Goal: Task Accomplishment & Management: Complete application form

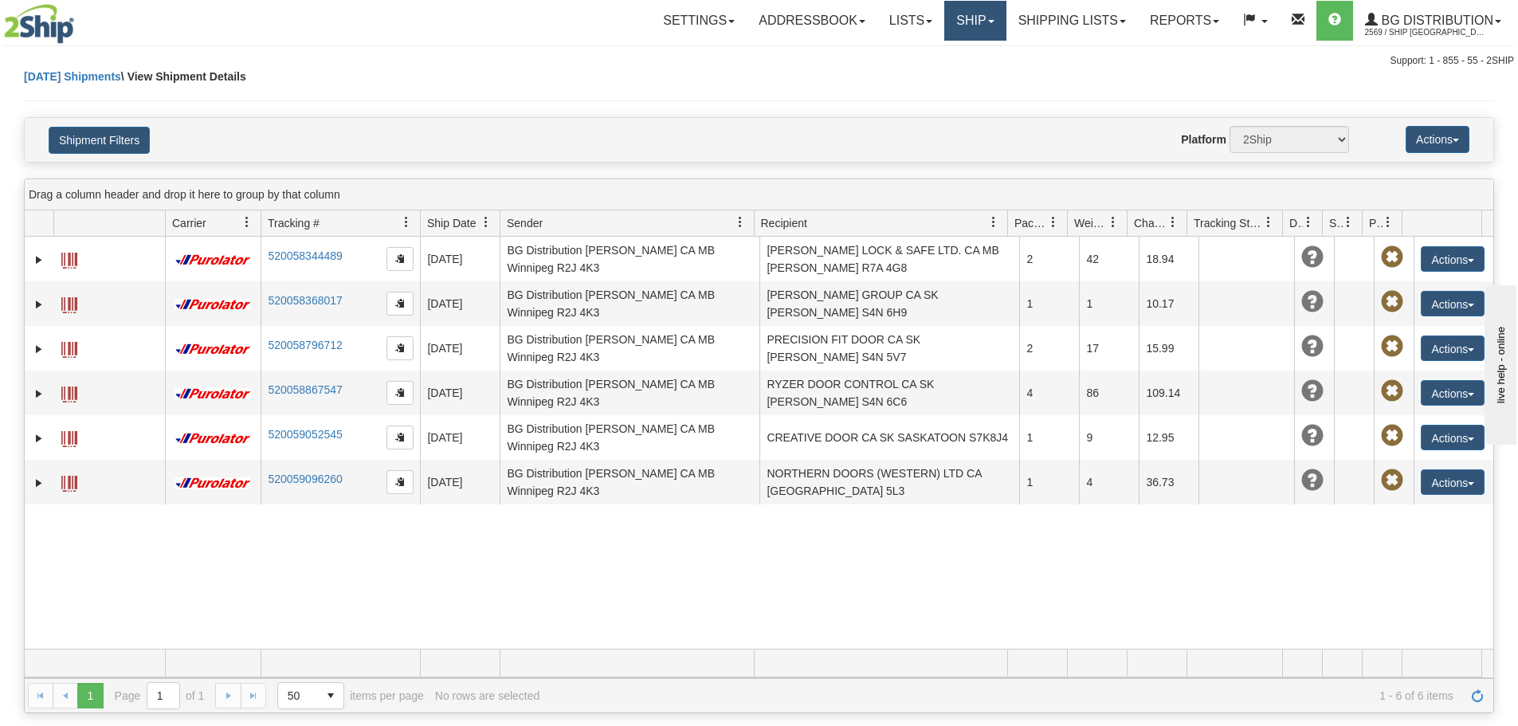
click at [944, 24] on link "Ship" at bounding box center [974, 21] width 61 height 40
click at [952, 59] on link "Ship Screen" at bounding box center [943, 55] width 126 height 21
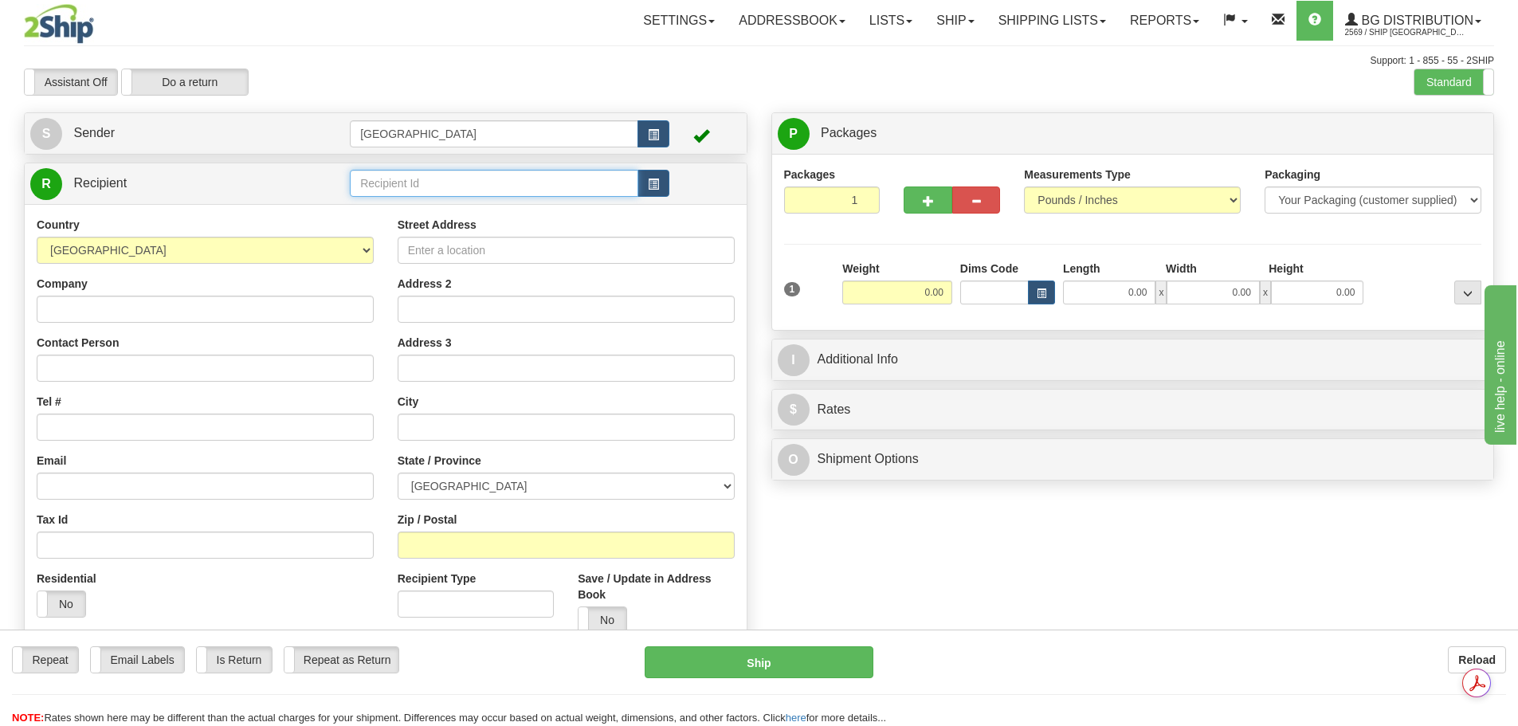
click at [422, 183] on input "text" at bounding box center [494, 183] width 288 height 27
click at [408, 198] on li "52000" at bounding box center [494, 208] width 287 height 21
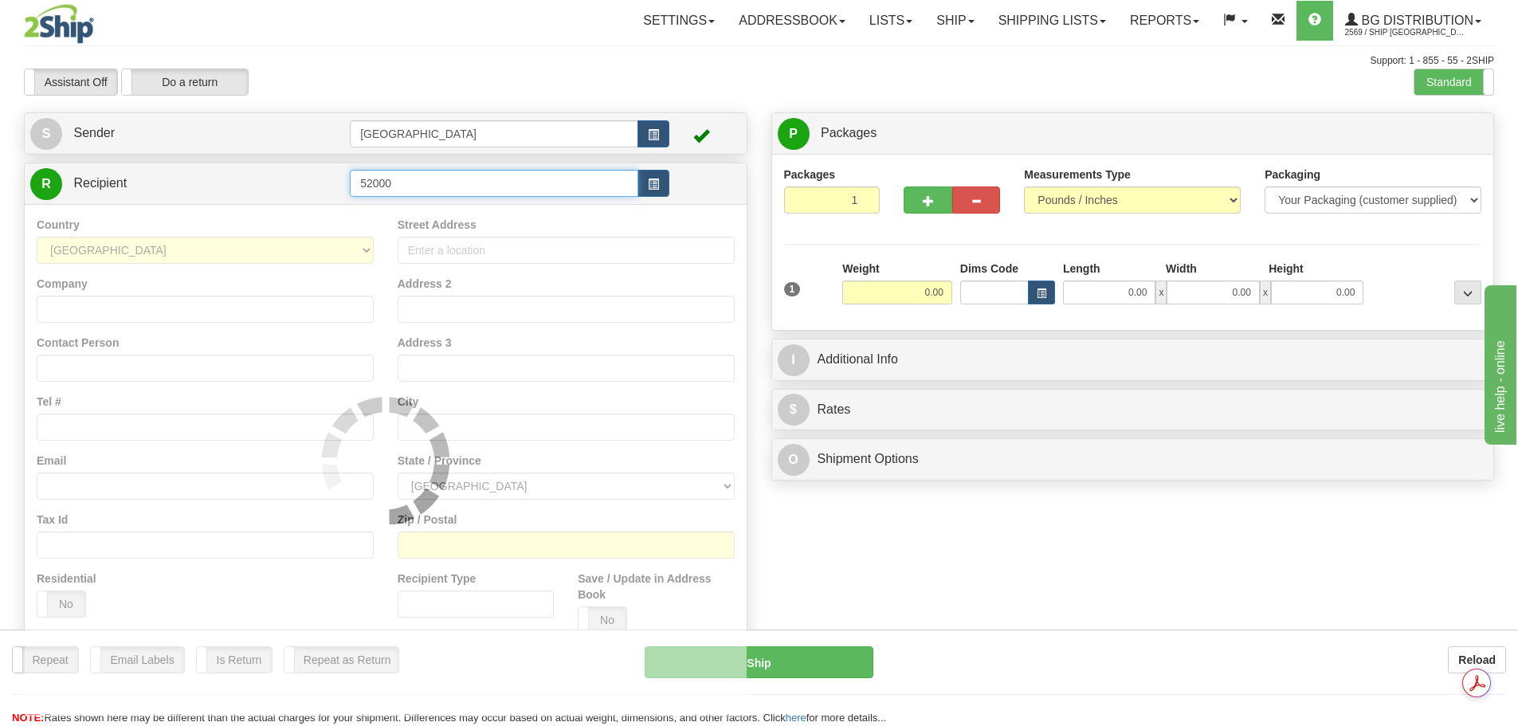
type input "52000"
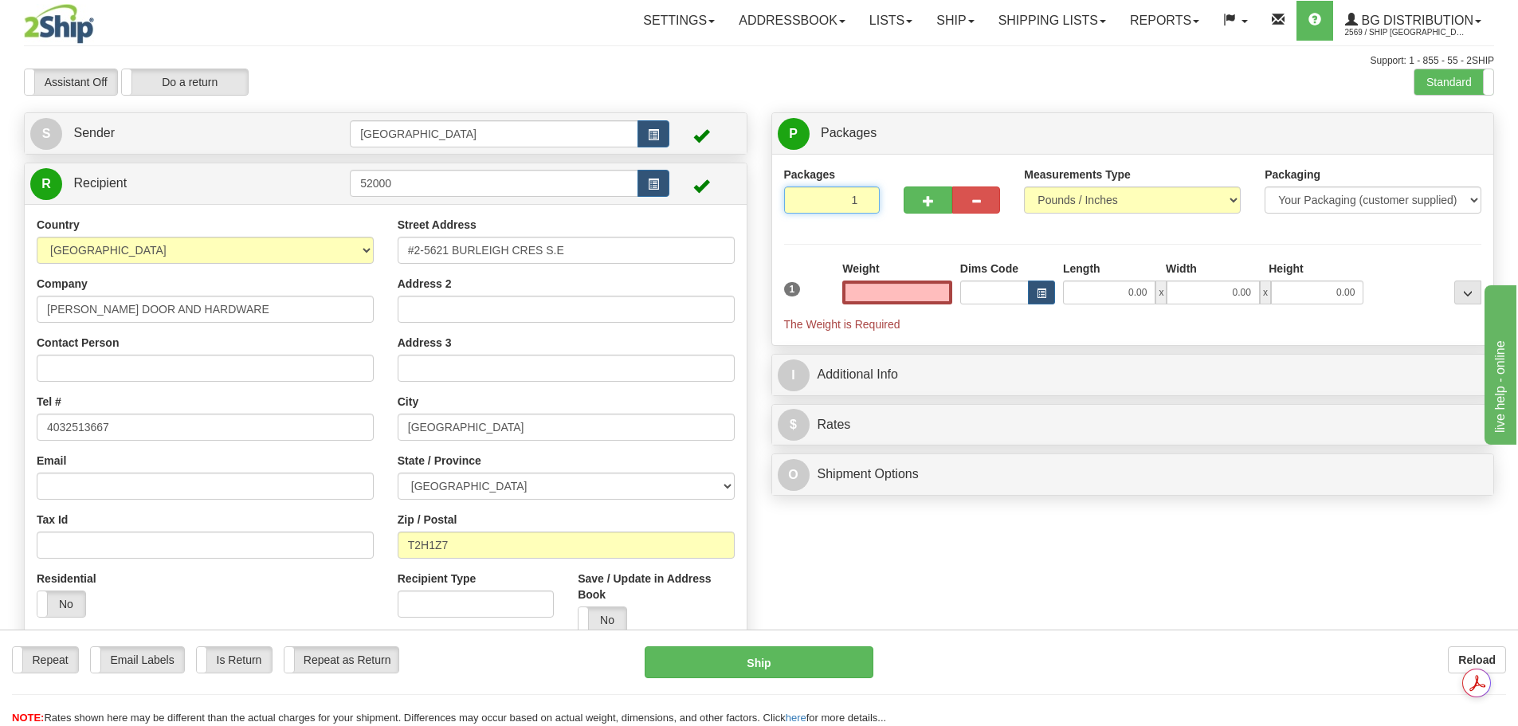
type input "2"
type input "0.00"
click at [867, 196] on input "2" at bounding box center [832, 199] width 96 height 27
type input "3"
click at [866, 196] on input "3" at bounding box center [832, 199] width 96 height 27
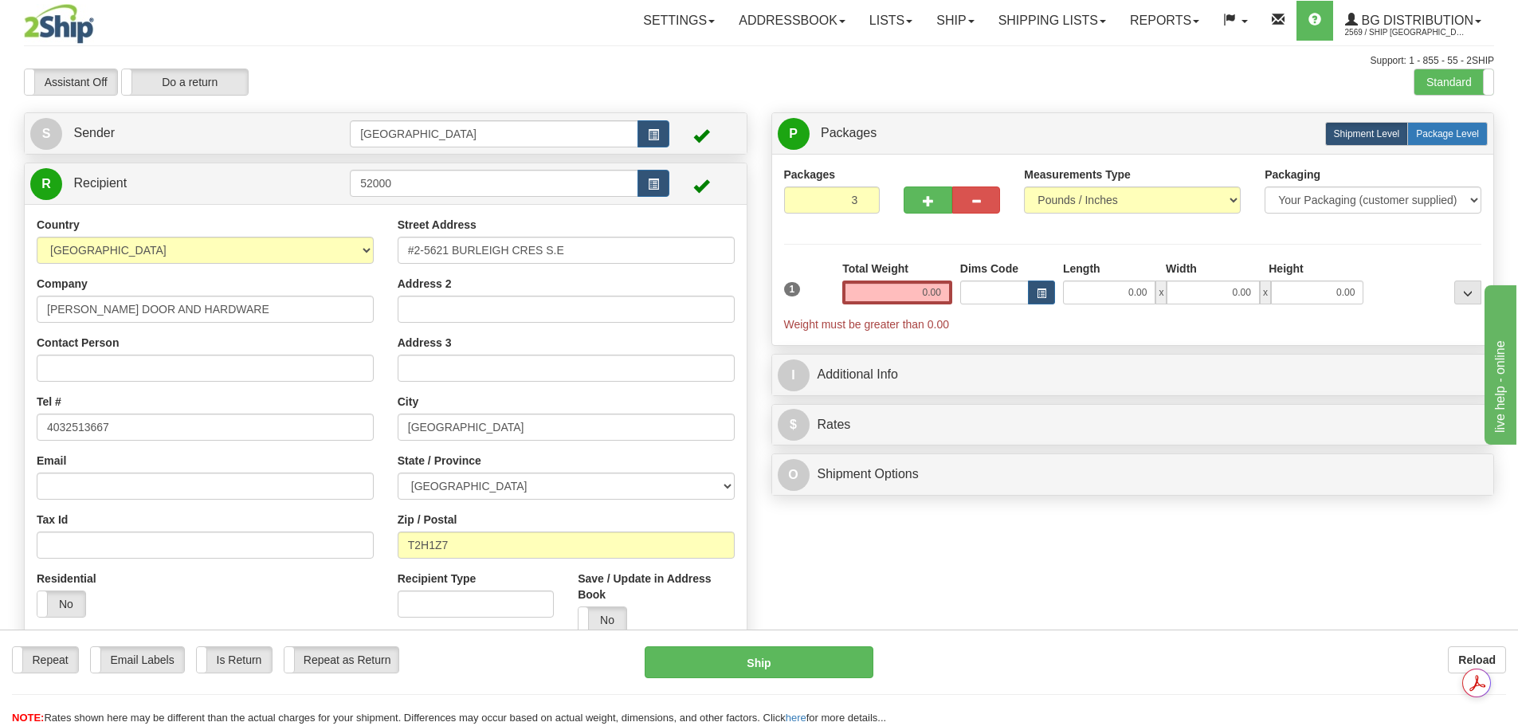
click at [1477, 122] on label "Package Level Pack.." at bounding box center [1447, 134] width 80 height 24
radio input "true"
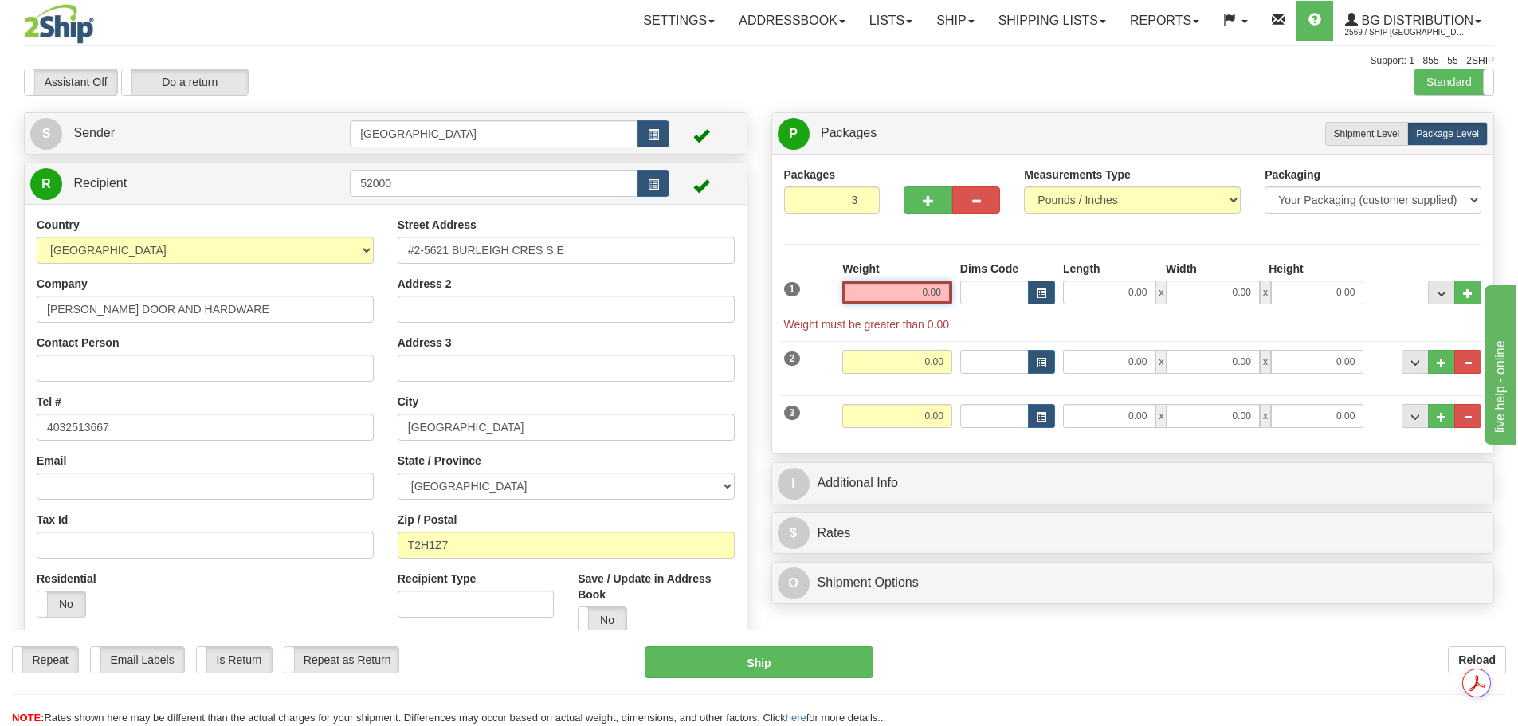
drag, startPoint x: 886, startPoint y: 288, endPoint x: 1113, endPoint y: 288, distance: 227.1
click at [1113, 288] on div "1 Weight 0.00 Dims Code 0.00" at bounding box center [1133, 297] width 706 height 72
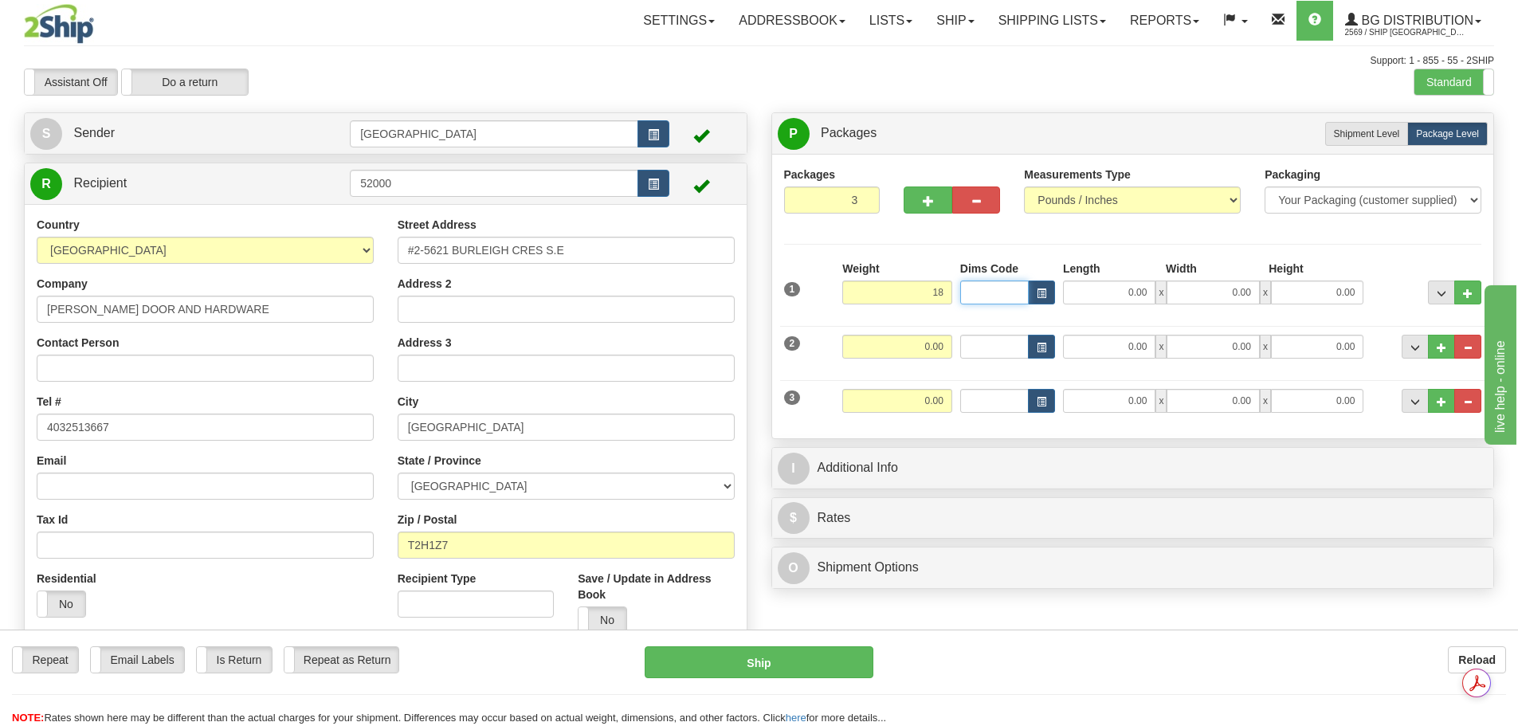
type input "18.00"
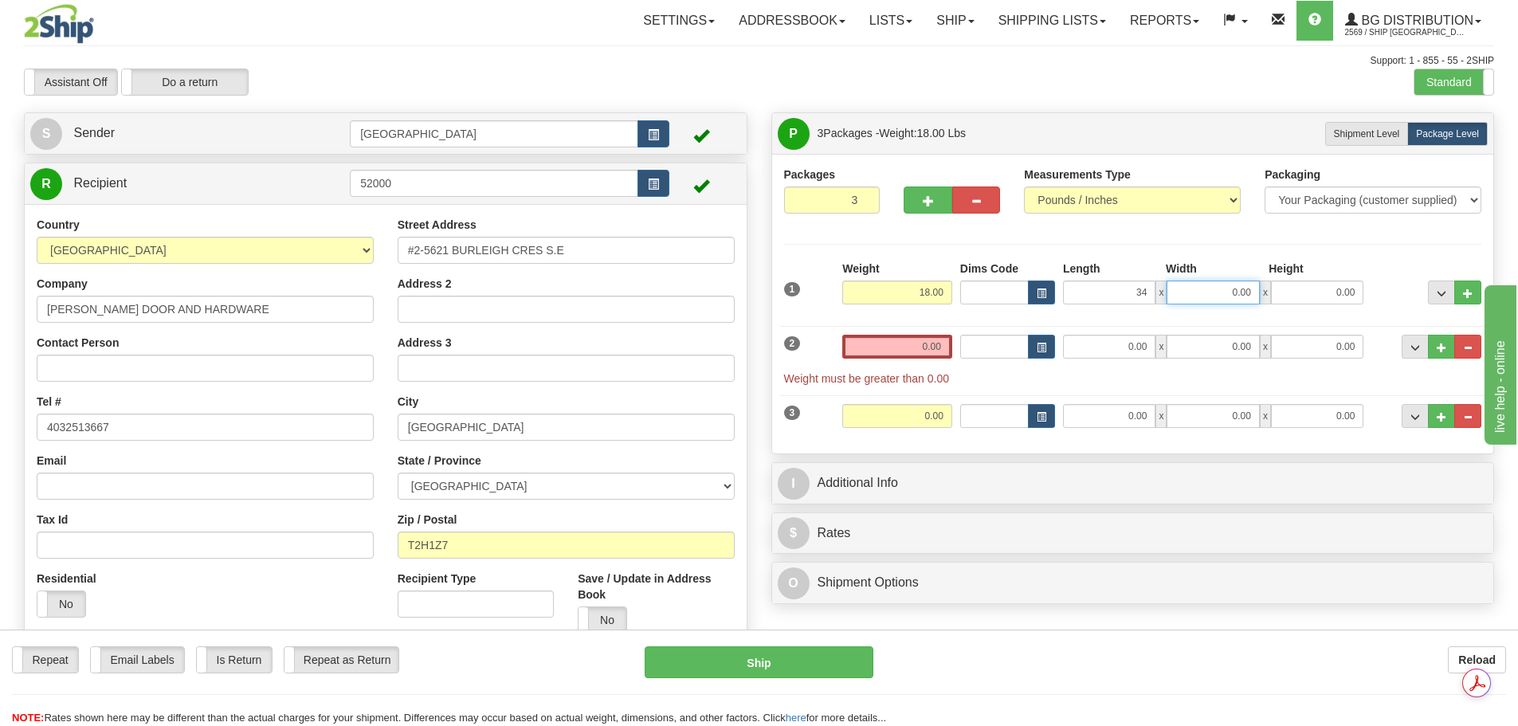
type input "34.00"
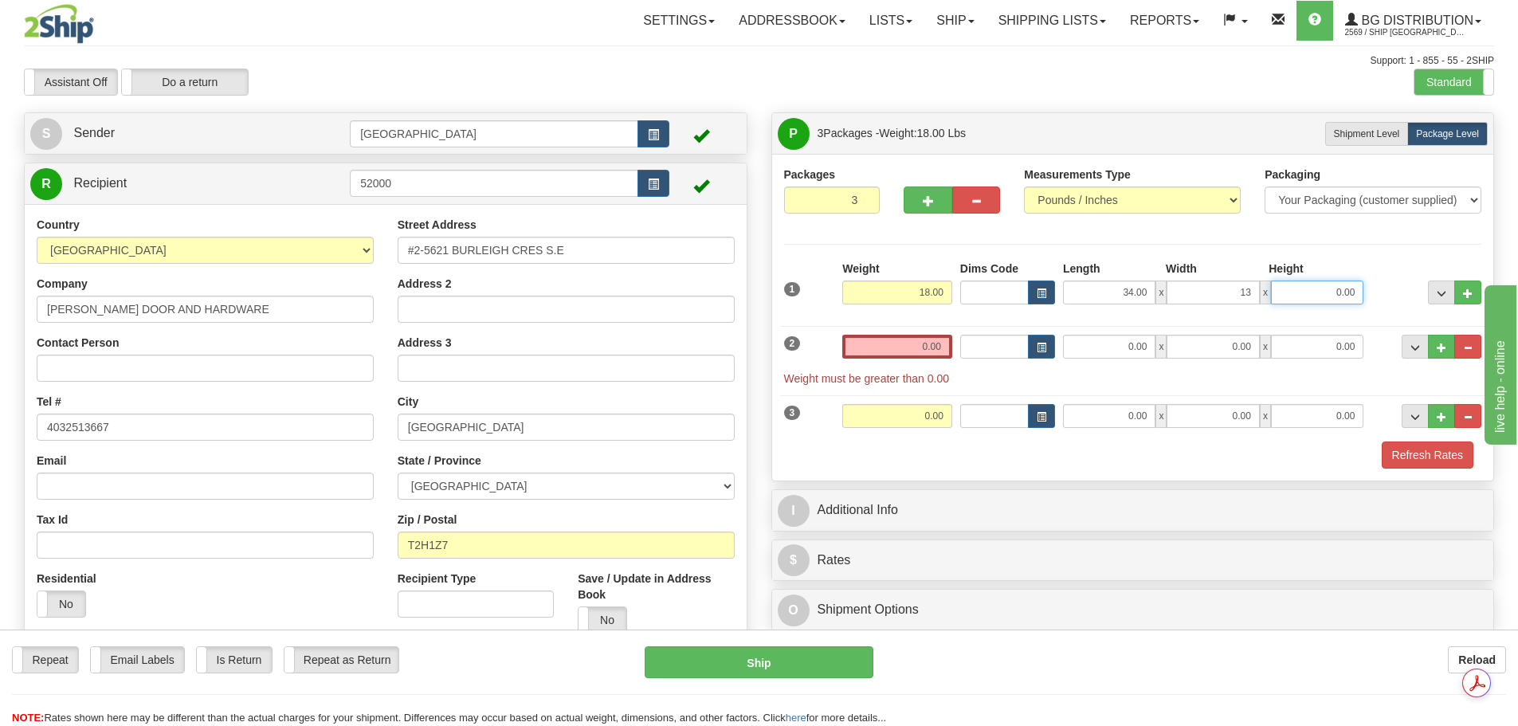
type input "13.00"
type input "5.00"
drag, startPoint x: 958, startPoint y: 342, endPoint x: 1001, endPoint y: 335, distance: 43.5
click at [1000, 335] on div "2 Weight 0.00 Dims Code Length Width Height" at bounding box center [1133, 352] width 706 height 69
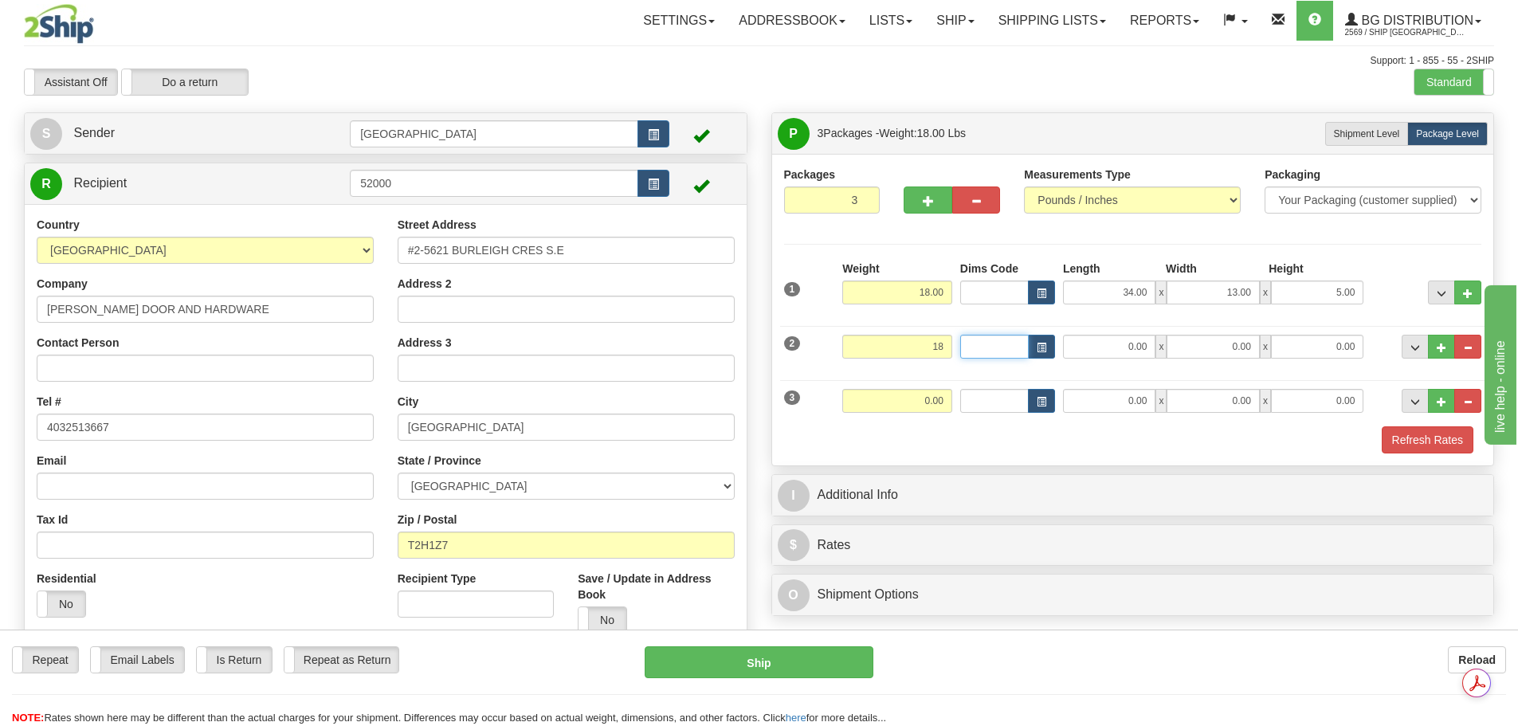
type input "18.00"
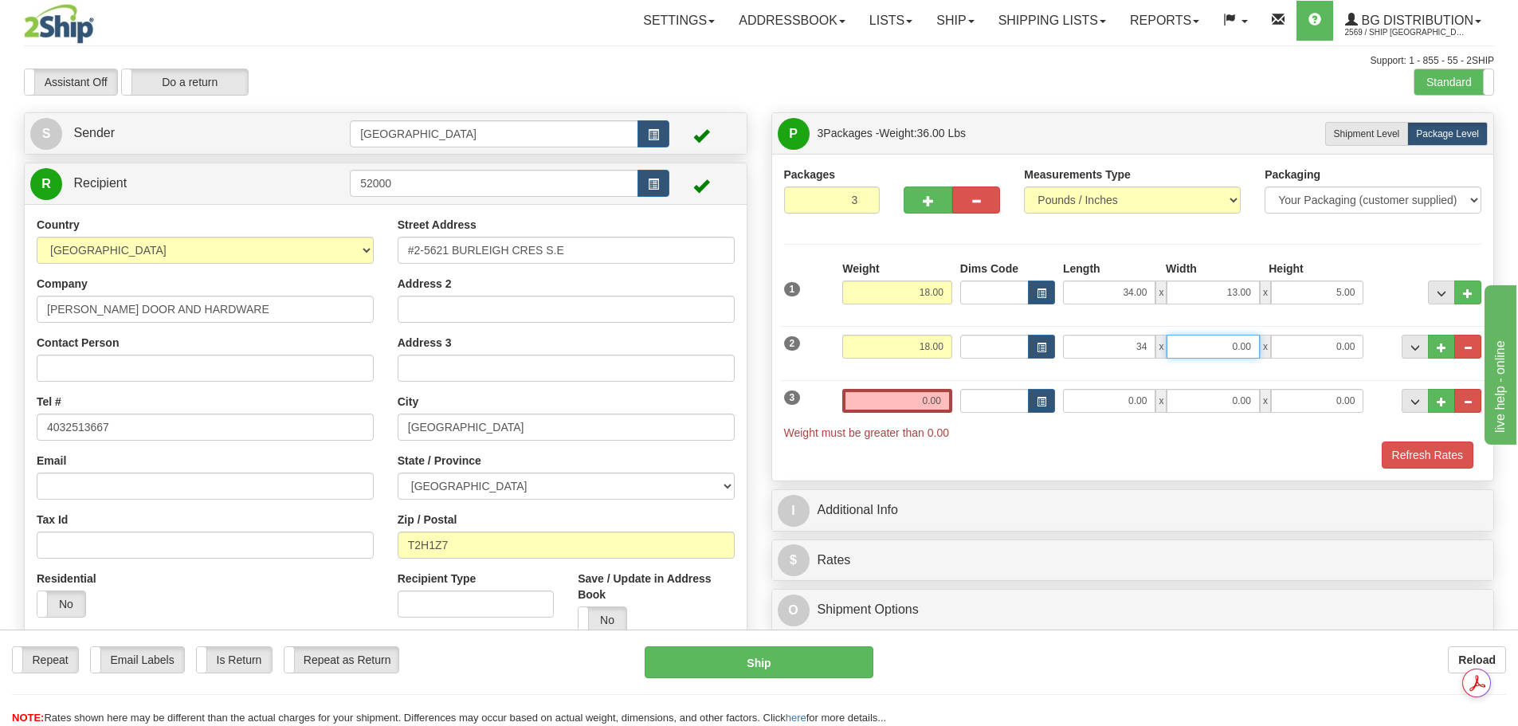
type input "34.00"
type input "13.00"
type input "5.00"
drag, startPoint x: 911, startPoint y: 398, endPoint x: 1018, endPoint y: 407, distance: 108.0
click at [1018, 407] on div "3 Weight 0.00 Dims Code Length Width Height" at bounding box center [1133, 406] width 706 height 69
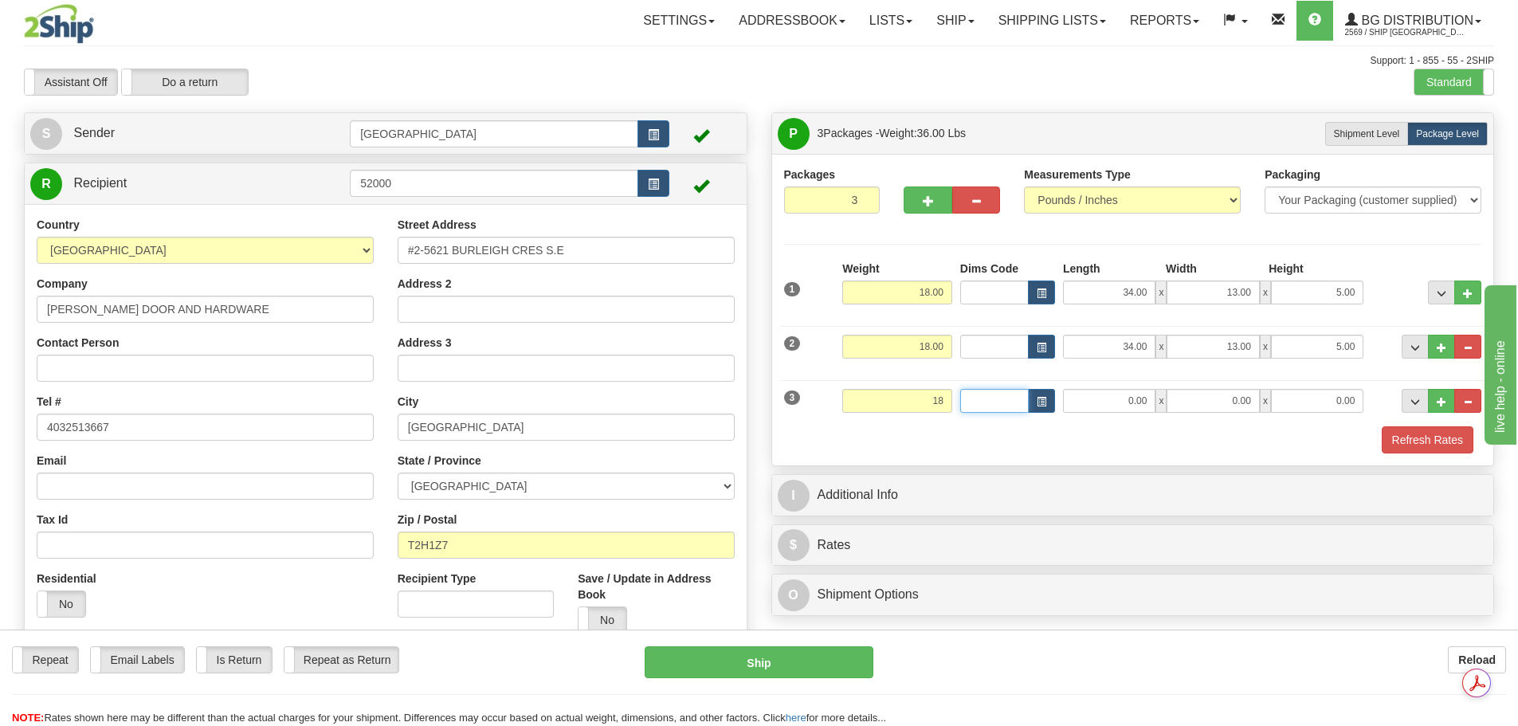
type input "18.00"
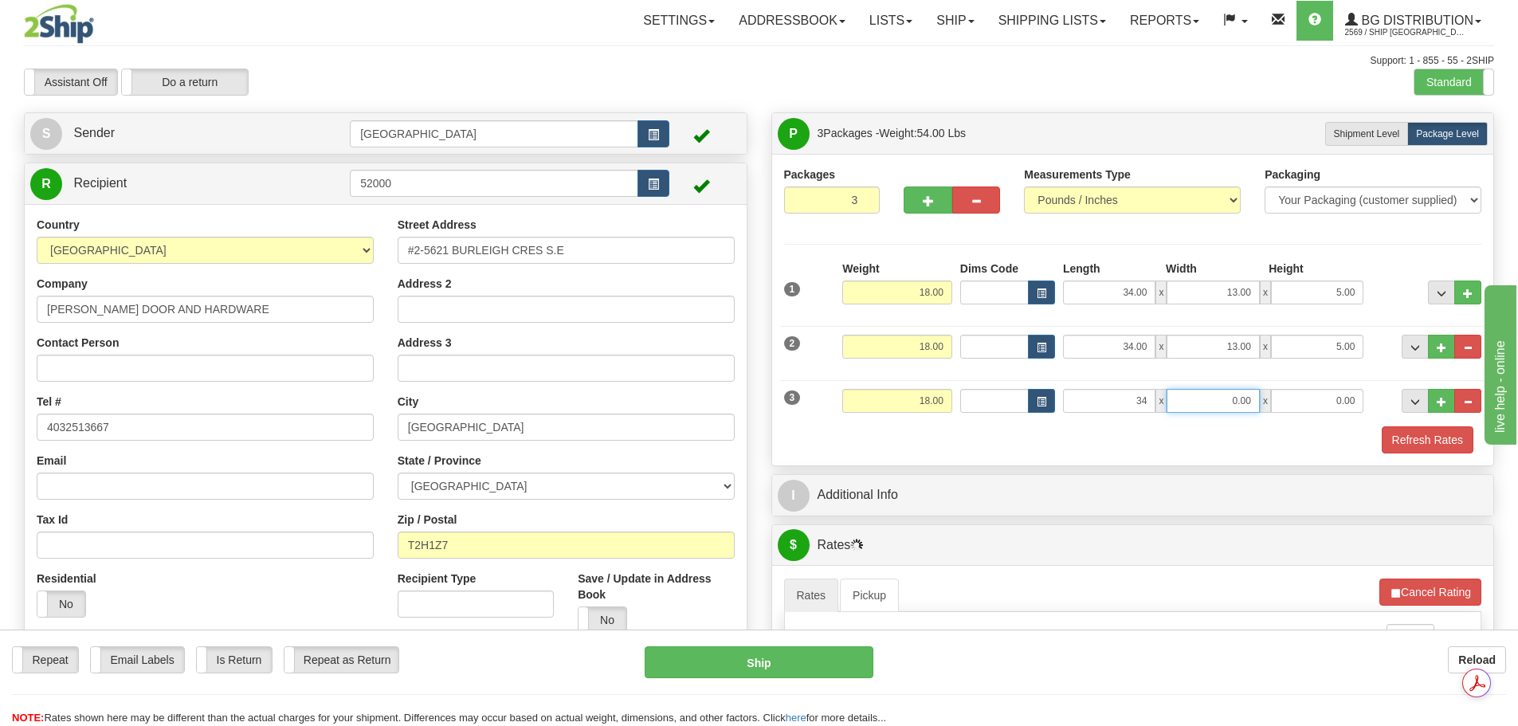
type input "34.00"
type input "13.00"
type input "5.00"
click at [1461, 442] on button "Refresh Rates" at bounding box center [1428, 439] width 92 height 27
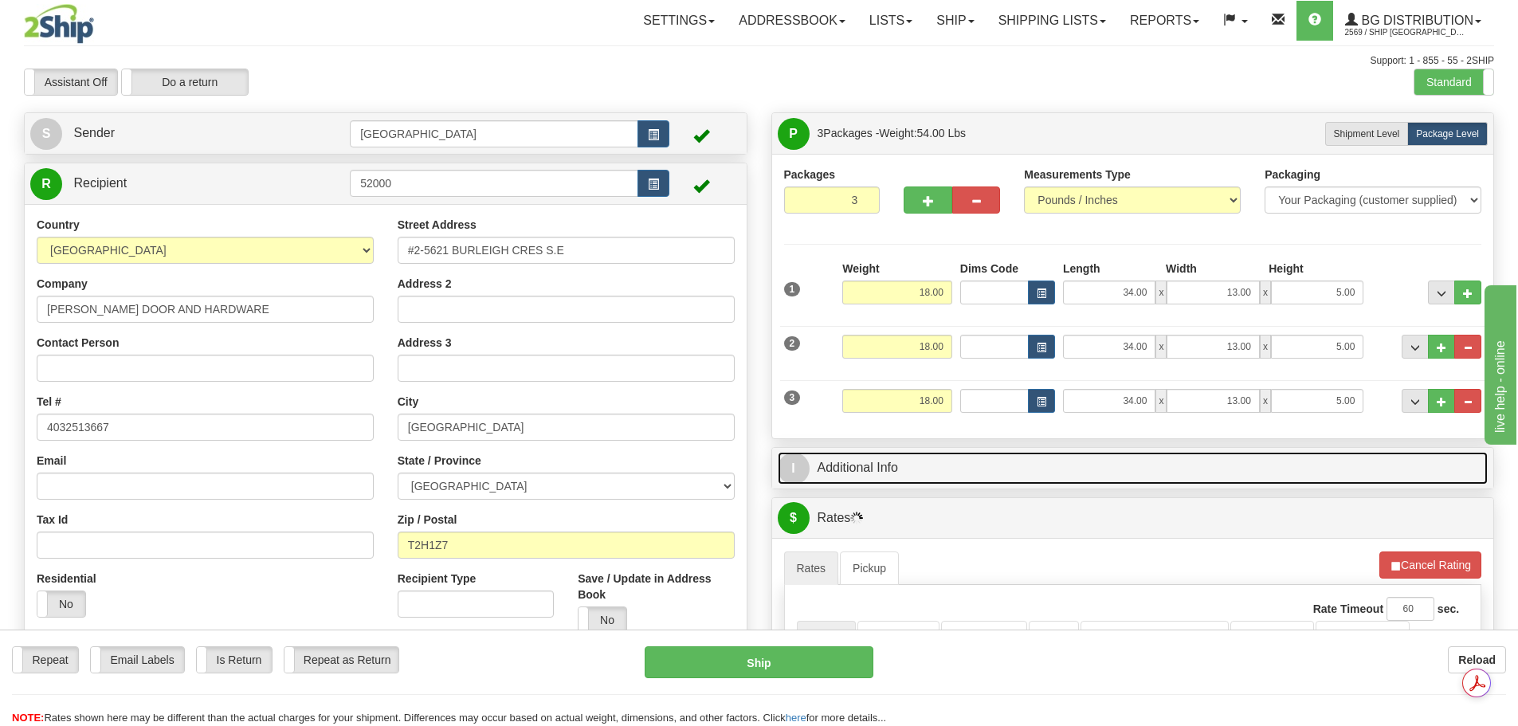
click at [899, 473] on link "I Additional Info" at bounding box center [1133, 468] width 711 height 33
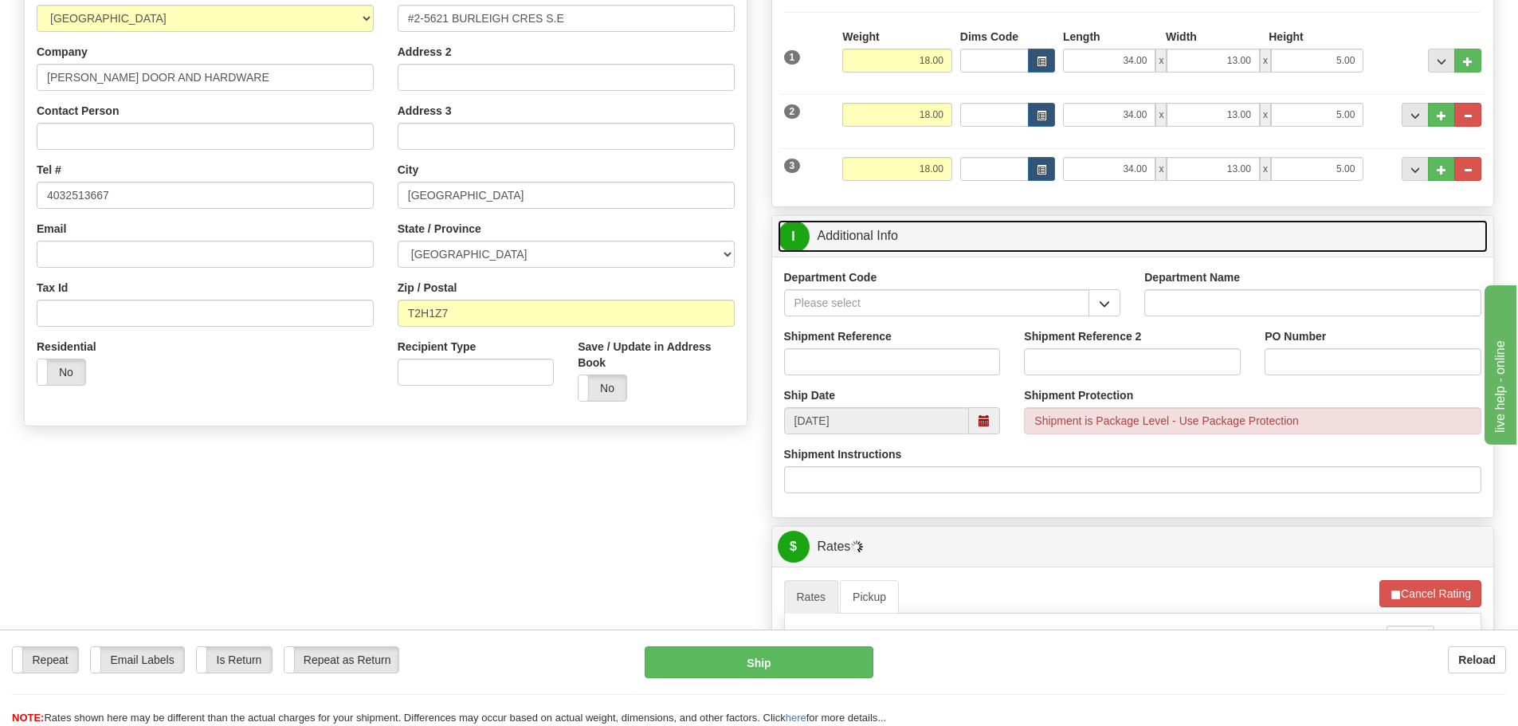
scroll to position [239, 0]
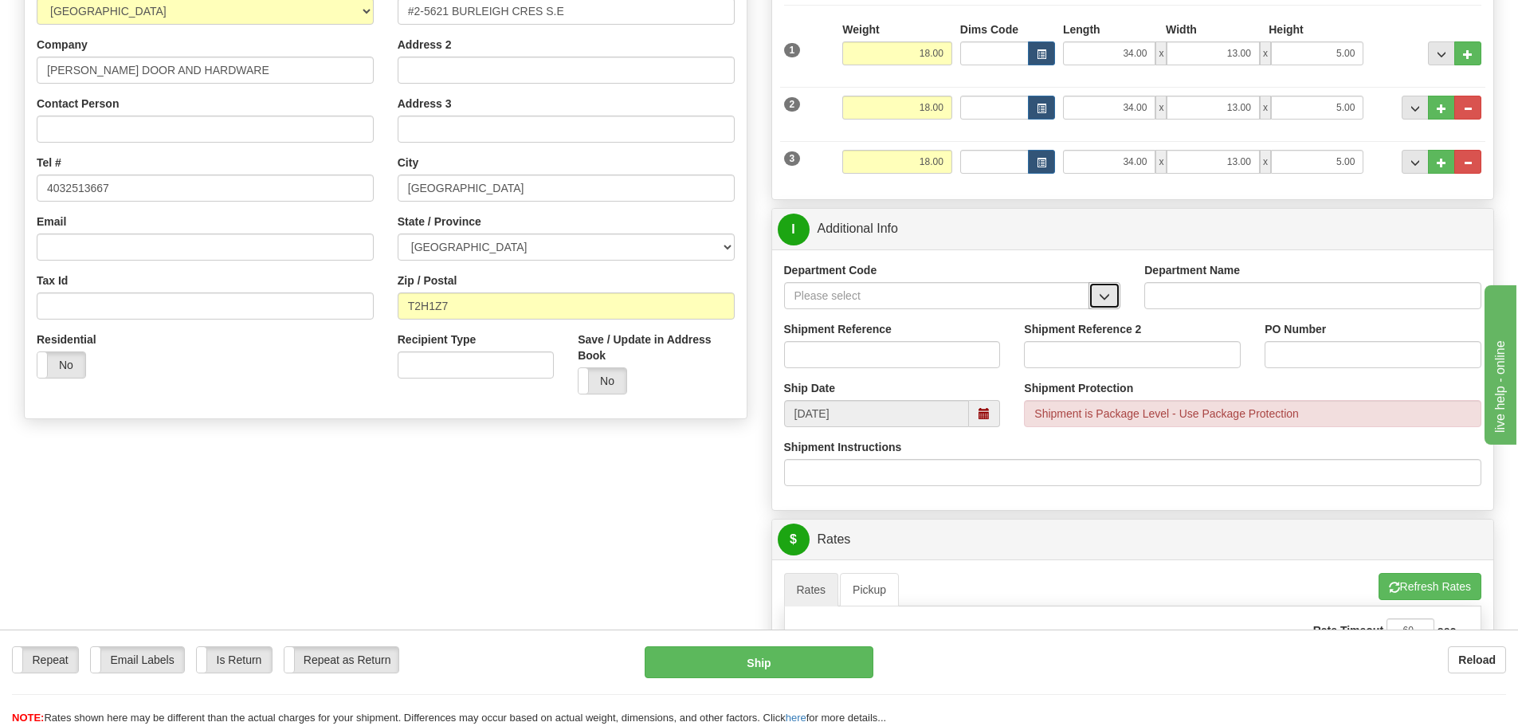
click at [1108, 296] on span "button" at bounding box center [1104, 297] width 11 height 10
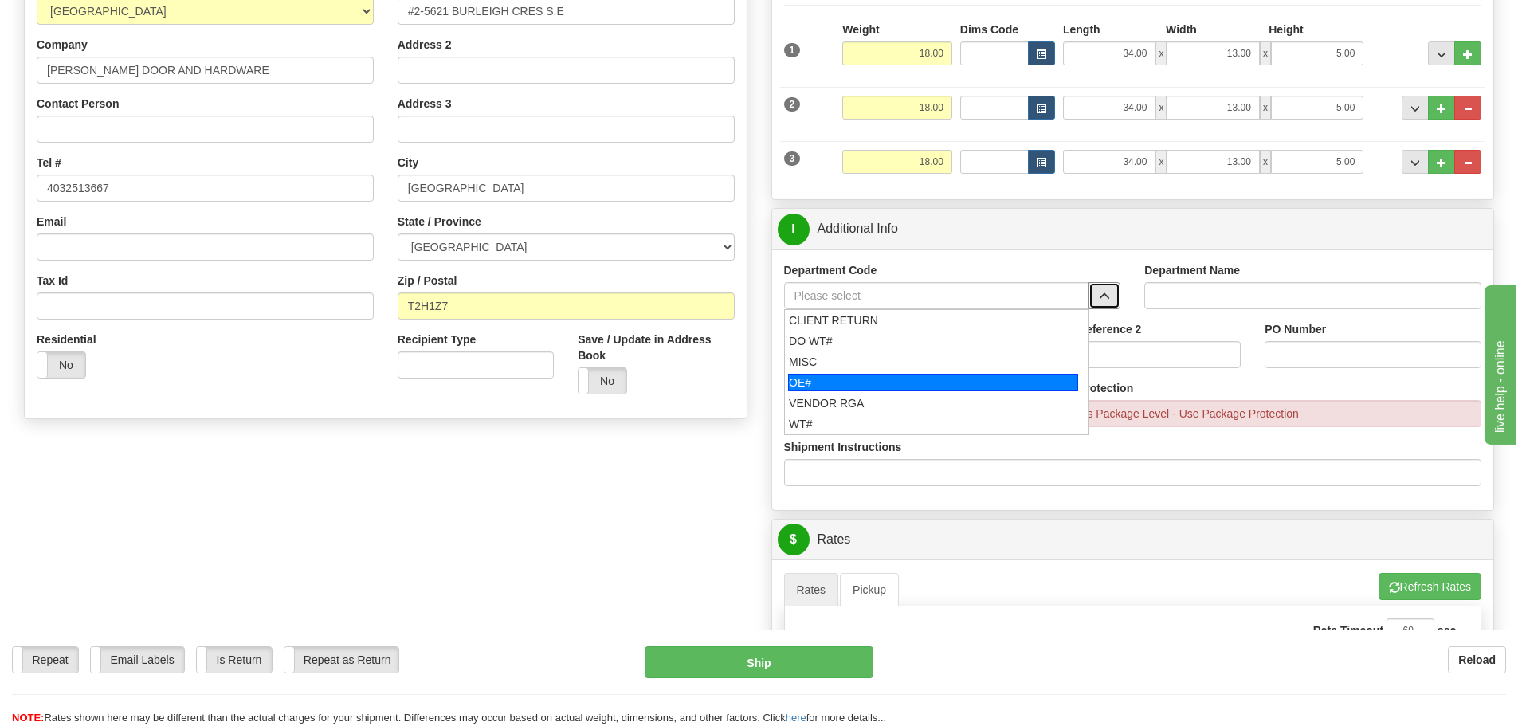
click at [1009, 378] on div "OE#" at bounding box center [933, 383] width 290 height 18
type input "OE#"
type input "ORDERS"
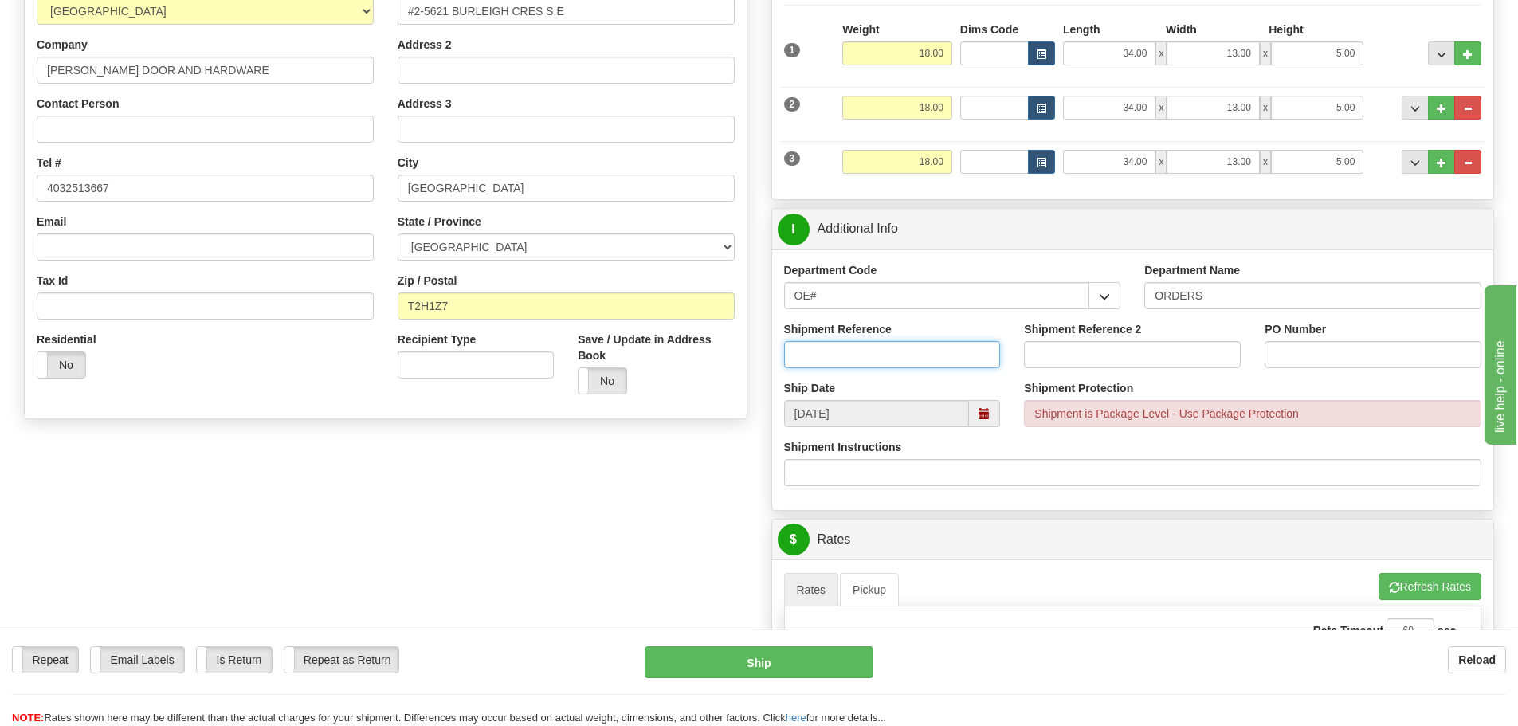
click at [958, 359] on input "Shipment Reference" at bounding box center [892, 354] width 217 height 27
type input "90039063-01"
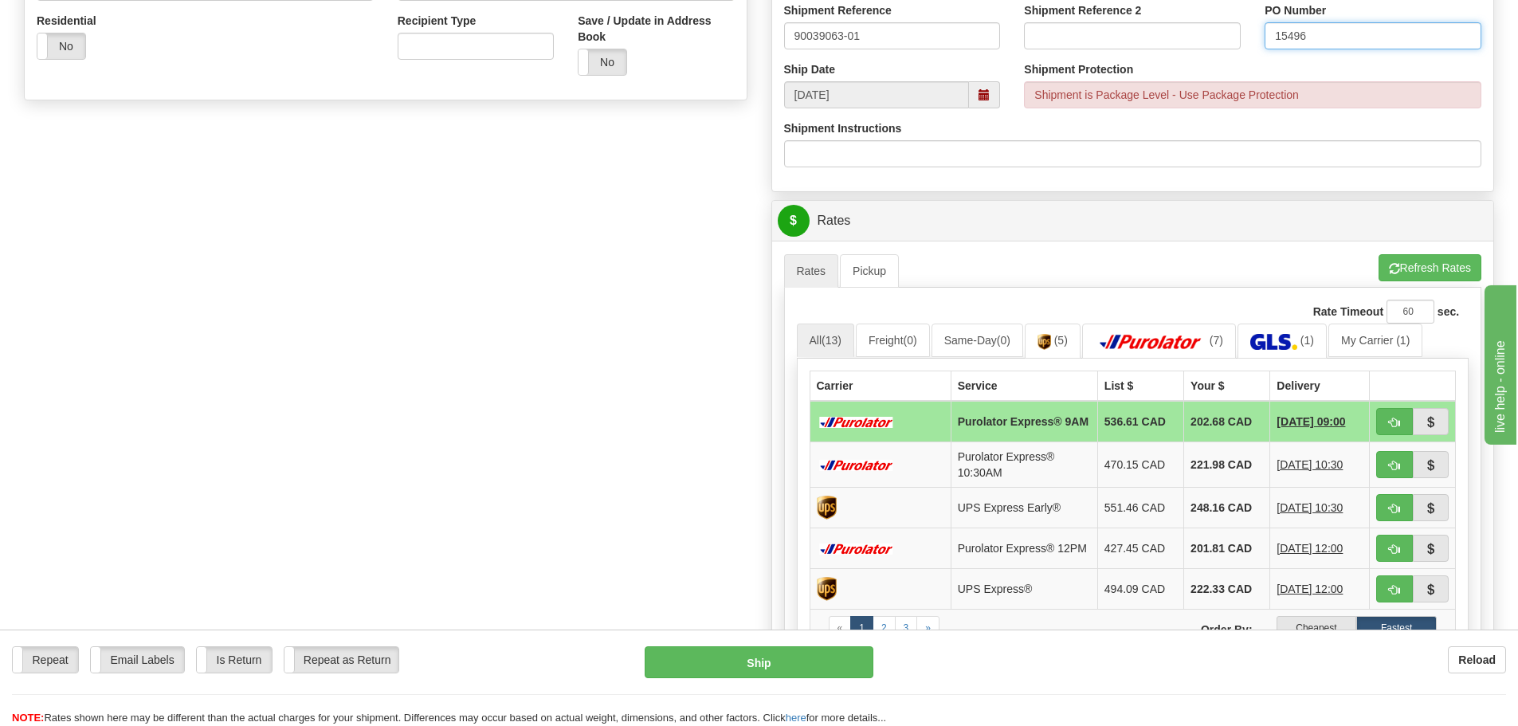
scroll to position [717, 0]
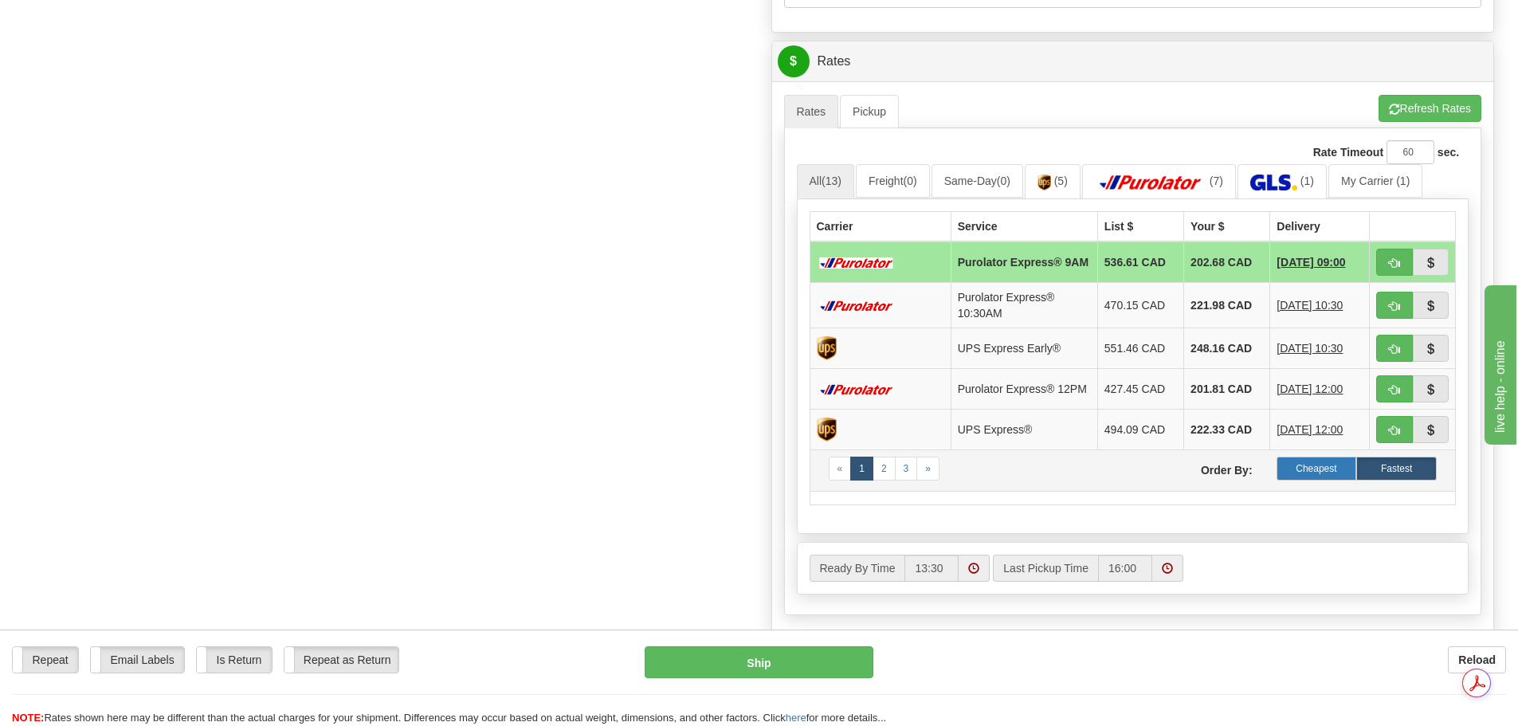
type input "15496"
click at [1318, 481] on label "Cheapest" at bounding box center [1317, 469] width 80 height 24
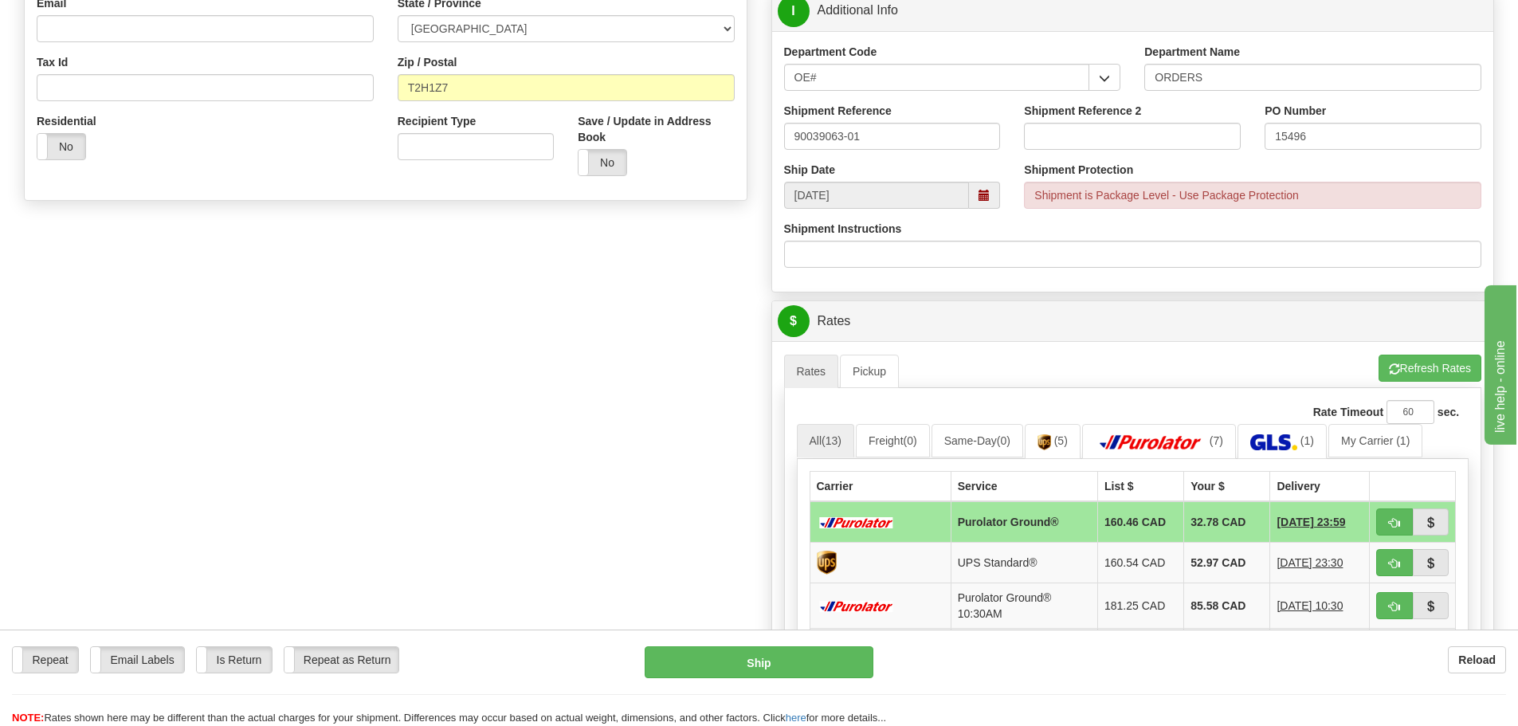
scroll to position [478, 0]
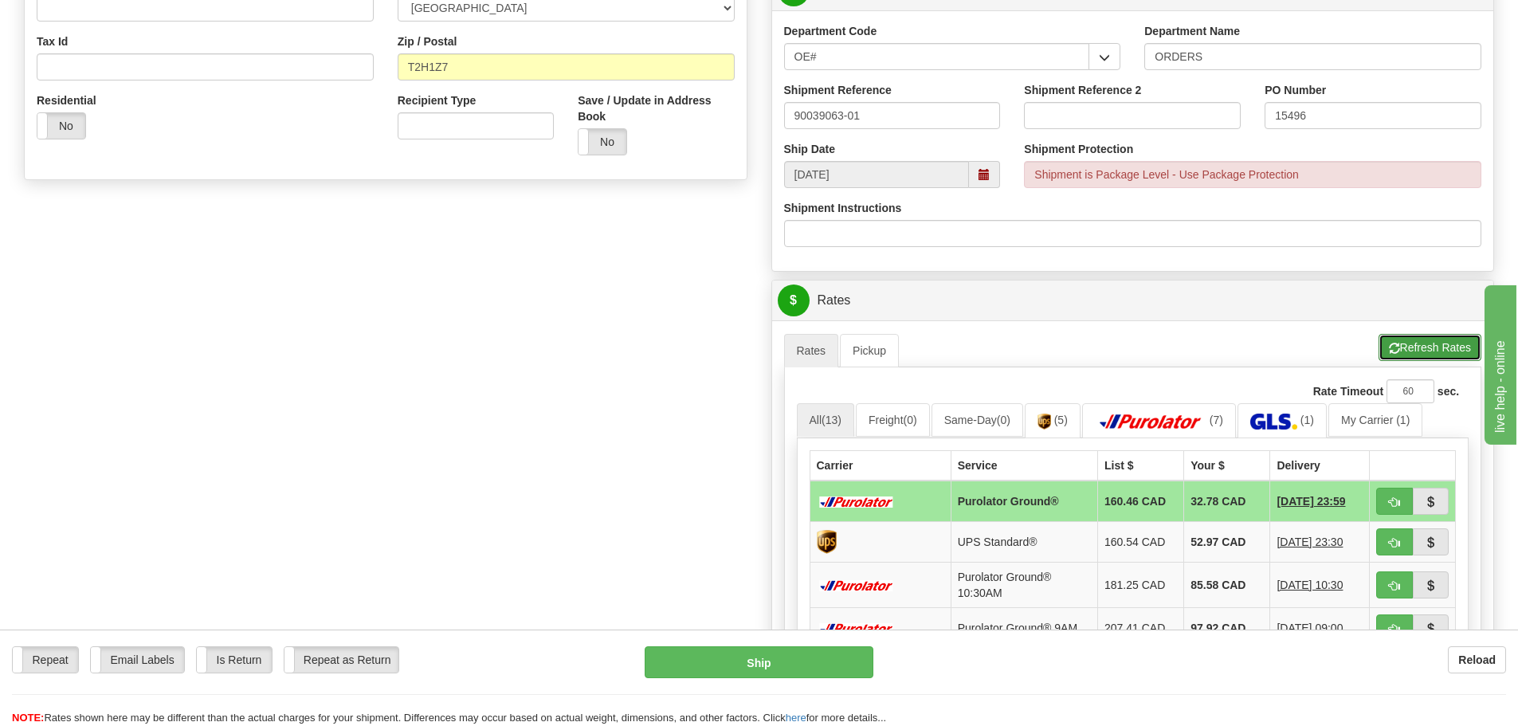
click at [1441, 338] on button "Refresh Rates" at bounding box center [1430, 347] width 103 height 27
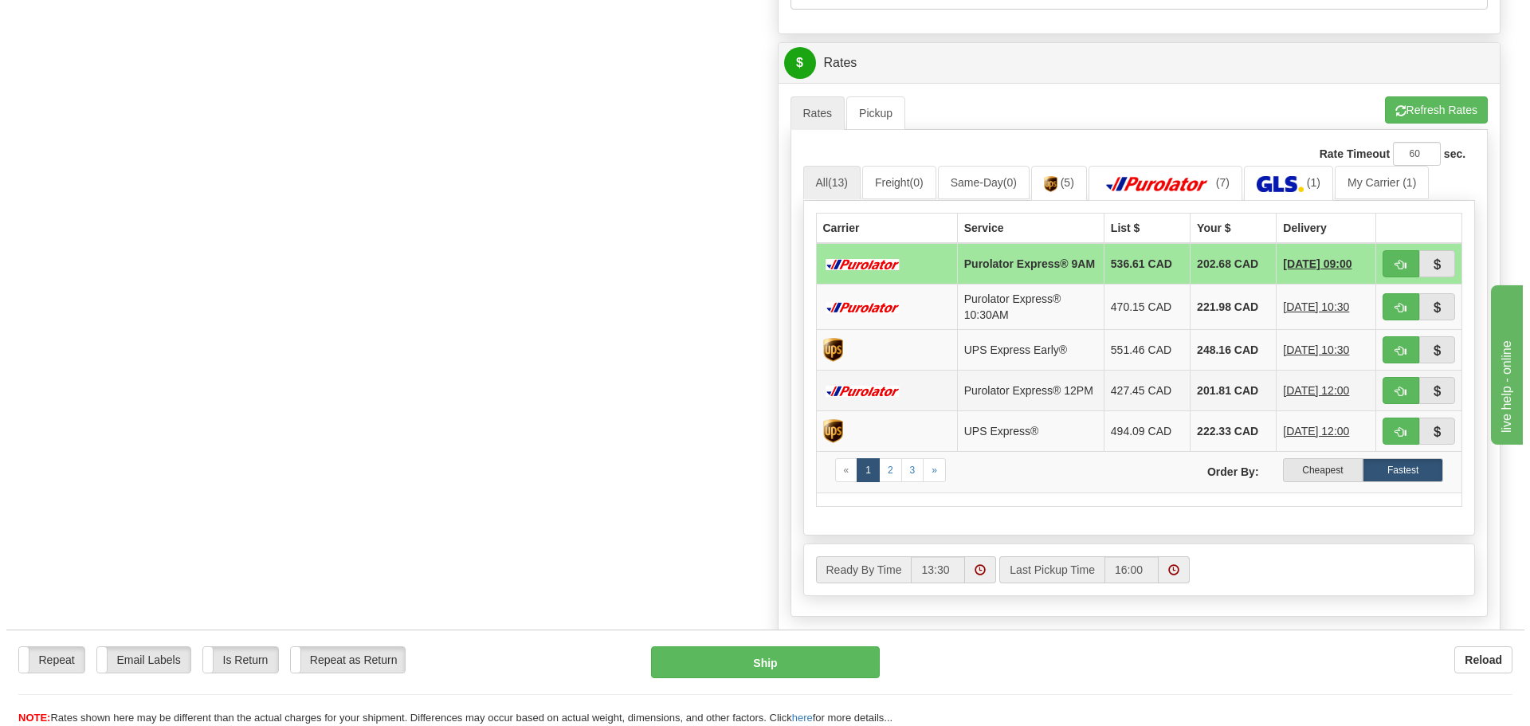
scroll to position [717, 0]
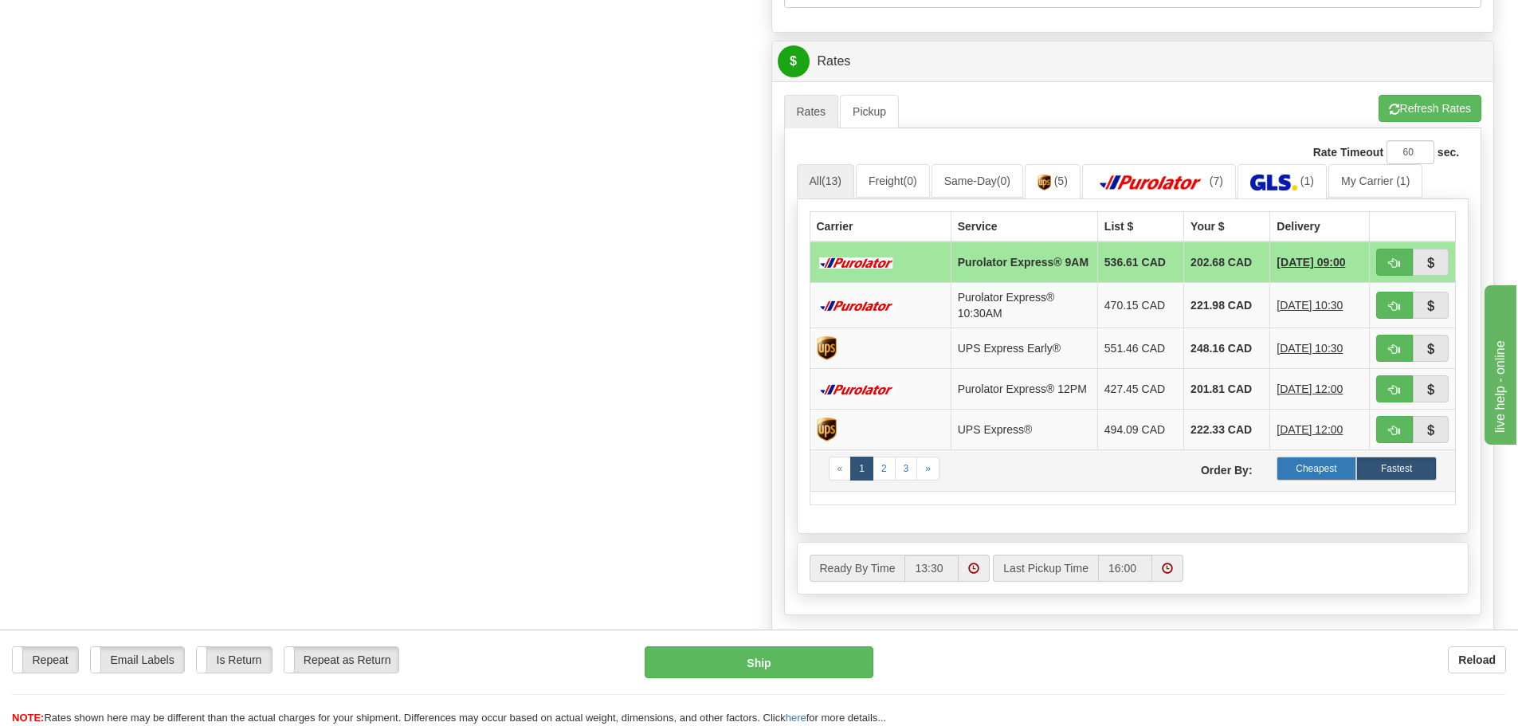
click at [1314, 477] on label "Cheapest" at bounding box center [1317, 469] width 80 height 24
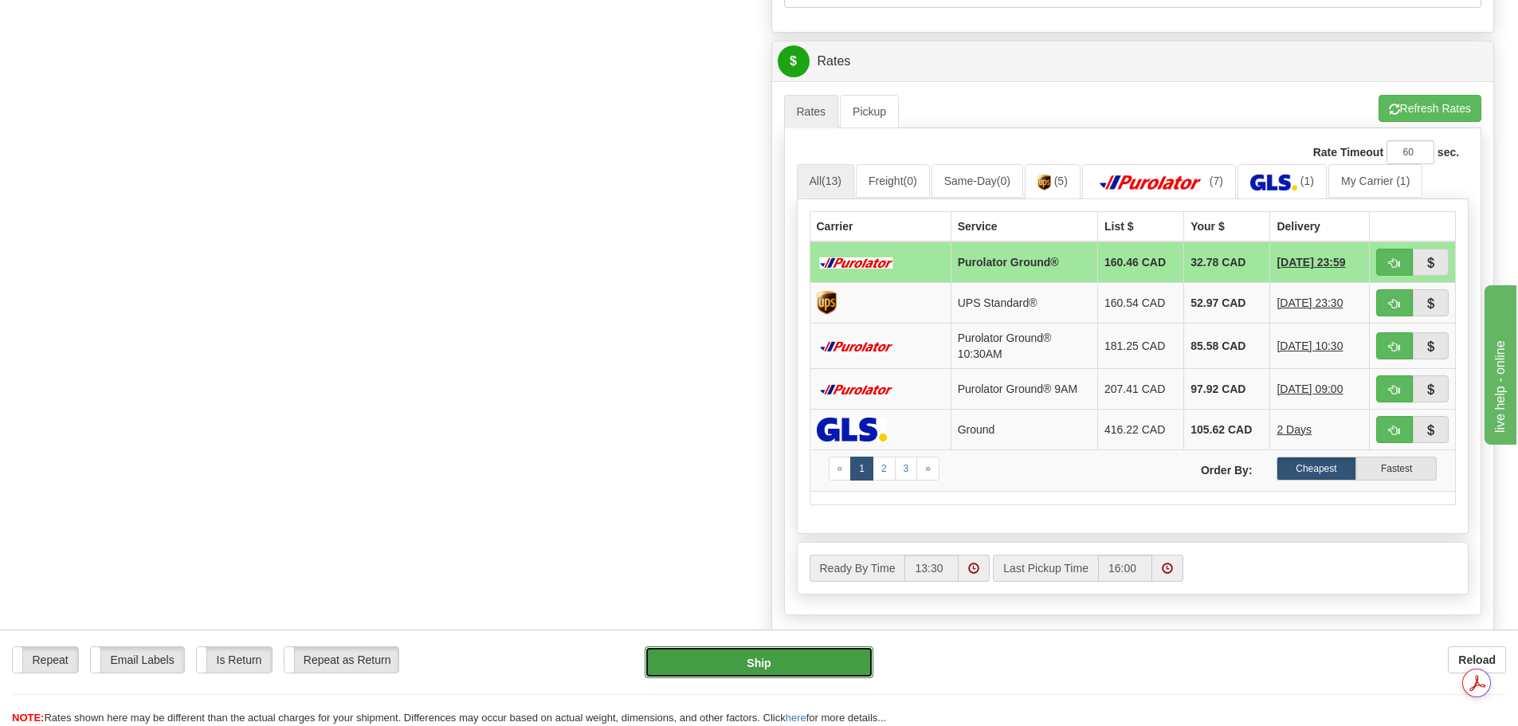
click at [734, 670] on button "Ship" at bounding box center [759, 662] width 229 height 32
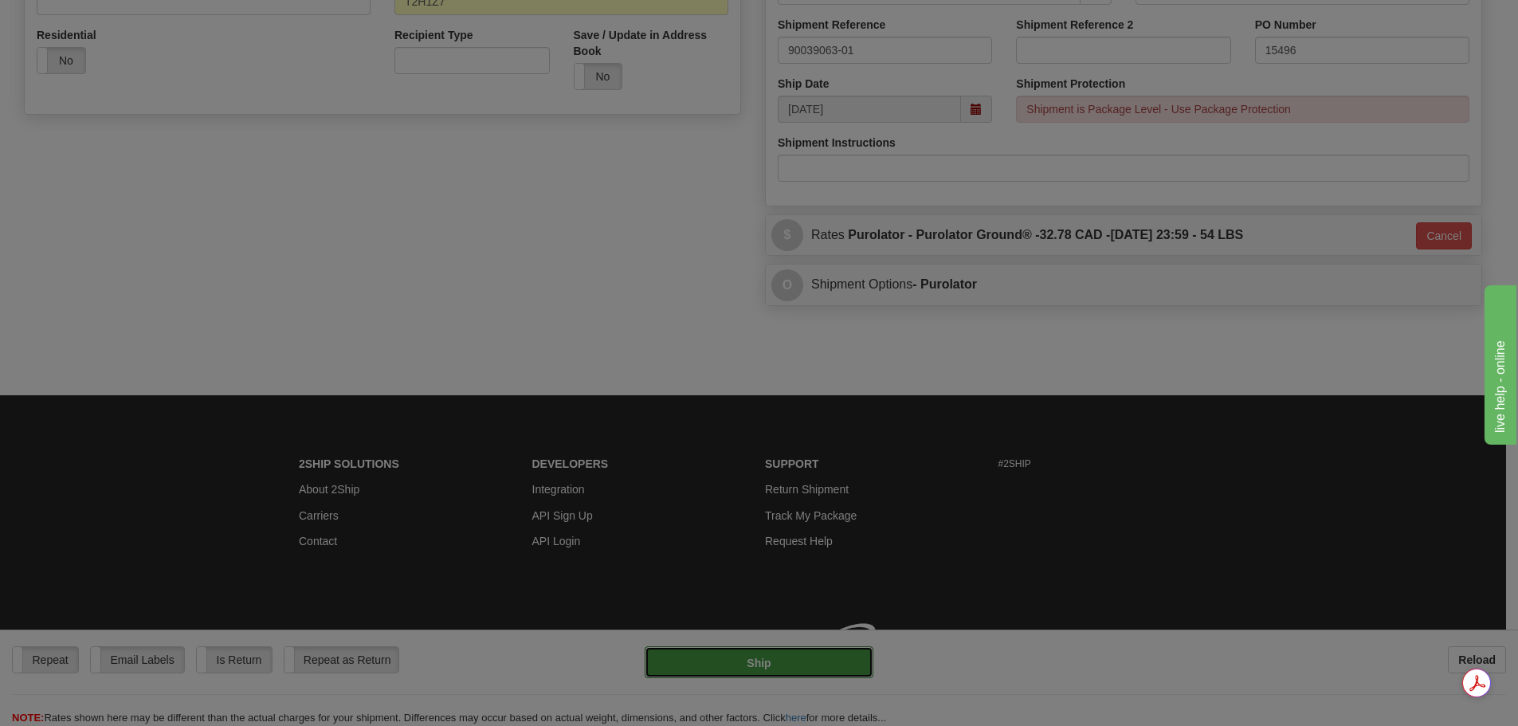
type input "260"
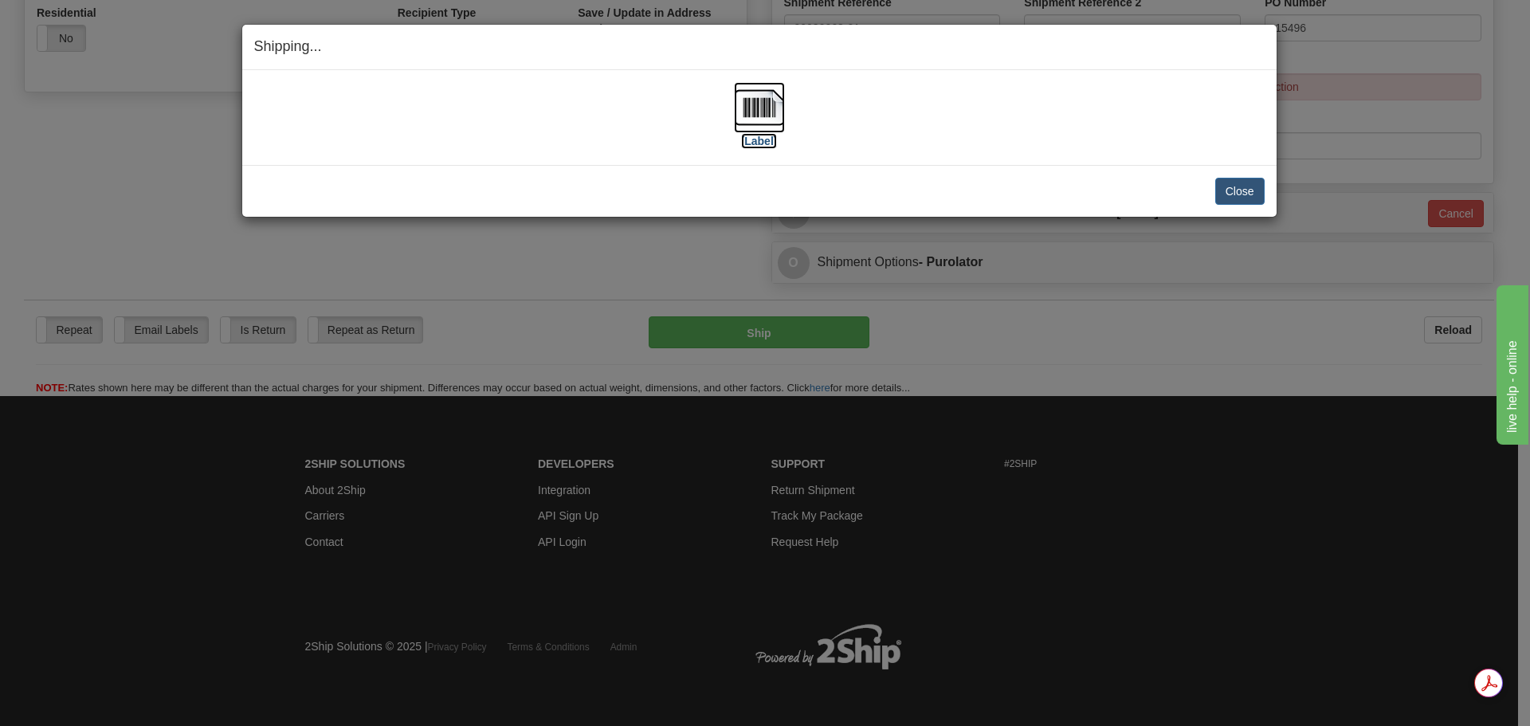
click at [753, 116] on img at bounding box center [759, 107] width 51 height 51
